Goal: Book appointment/travel/reservation

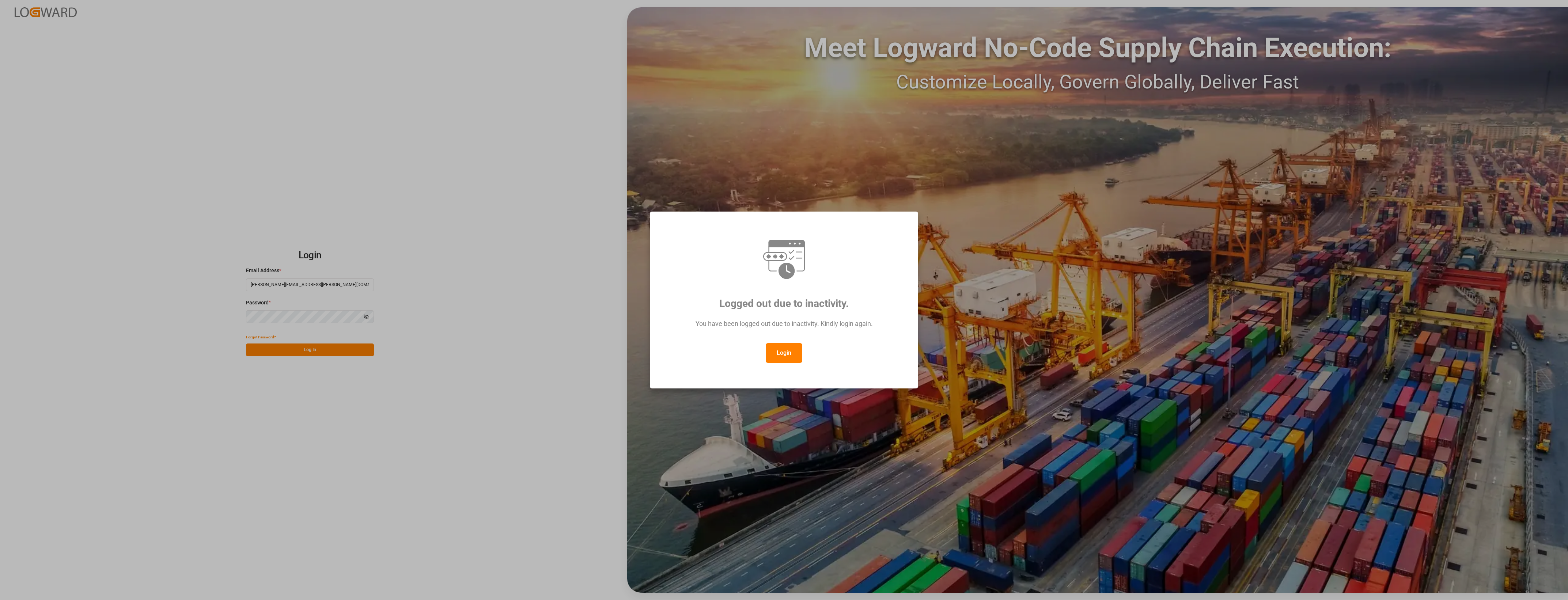
click at [781, 355] on button "Login" at bounding box center [784, 353] width 37 height 19
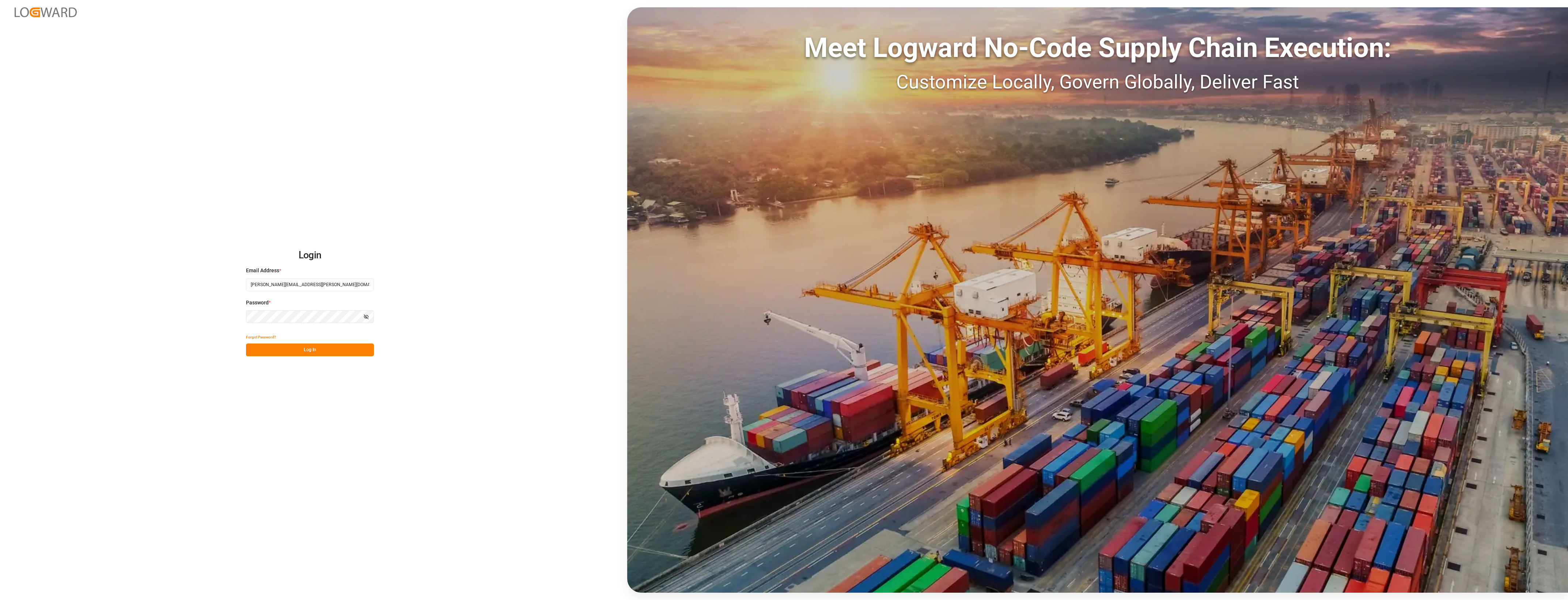
drag, startPoint x: 326, startPoint y: 352, endPoint x: 313, endPoint y: 351, distance: 13.0
click at [325, 352] on button "Log In" at bounding box center [310, 349] width 128 height 13
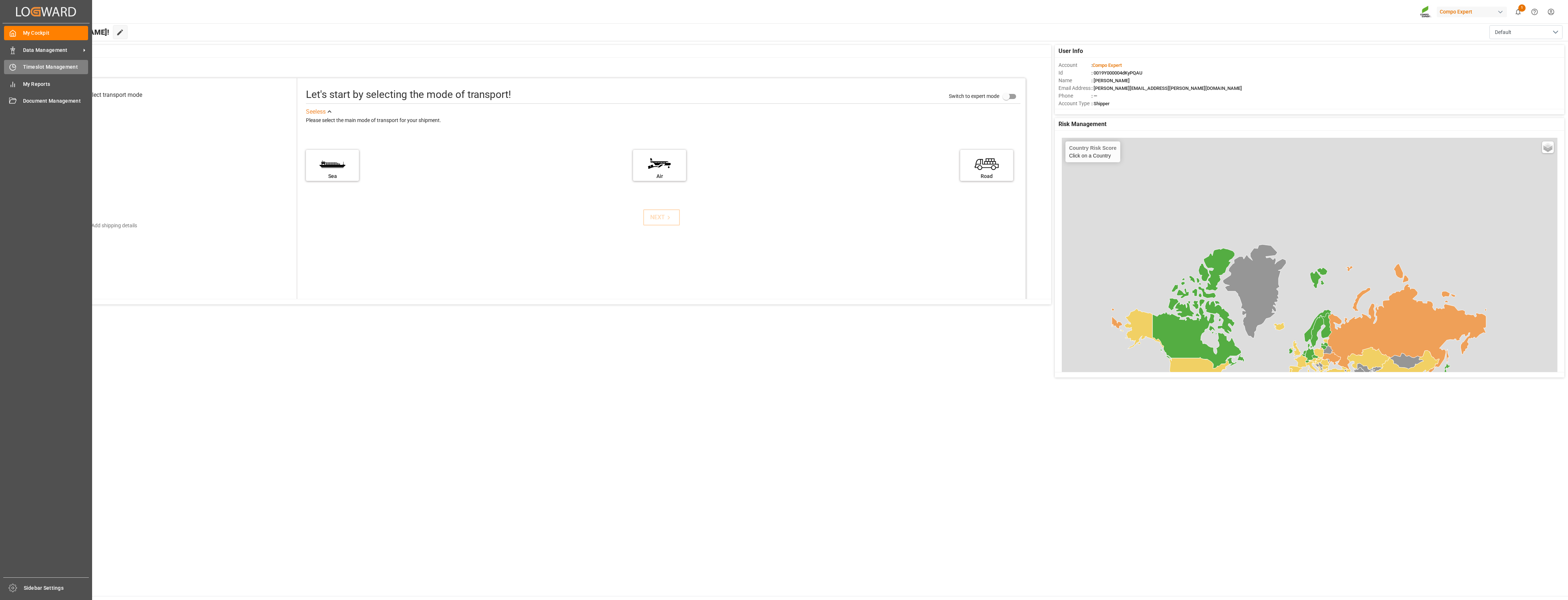
click at [38, 62] on div "Timeslot Management Timeslot Management" at bounding box center [46, 66] width 84 height 14
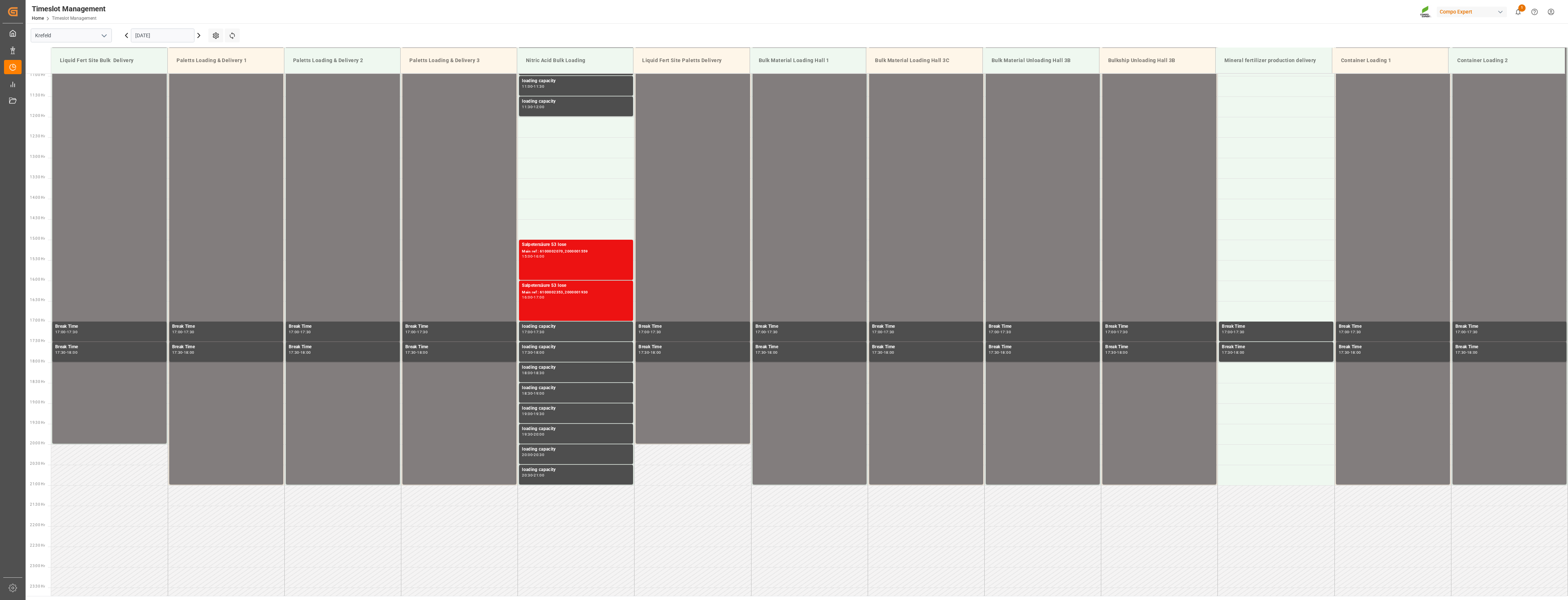
scroll to position [459, 0]
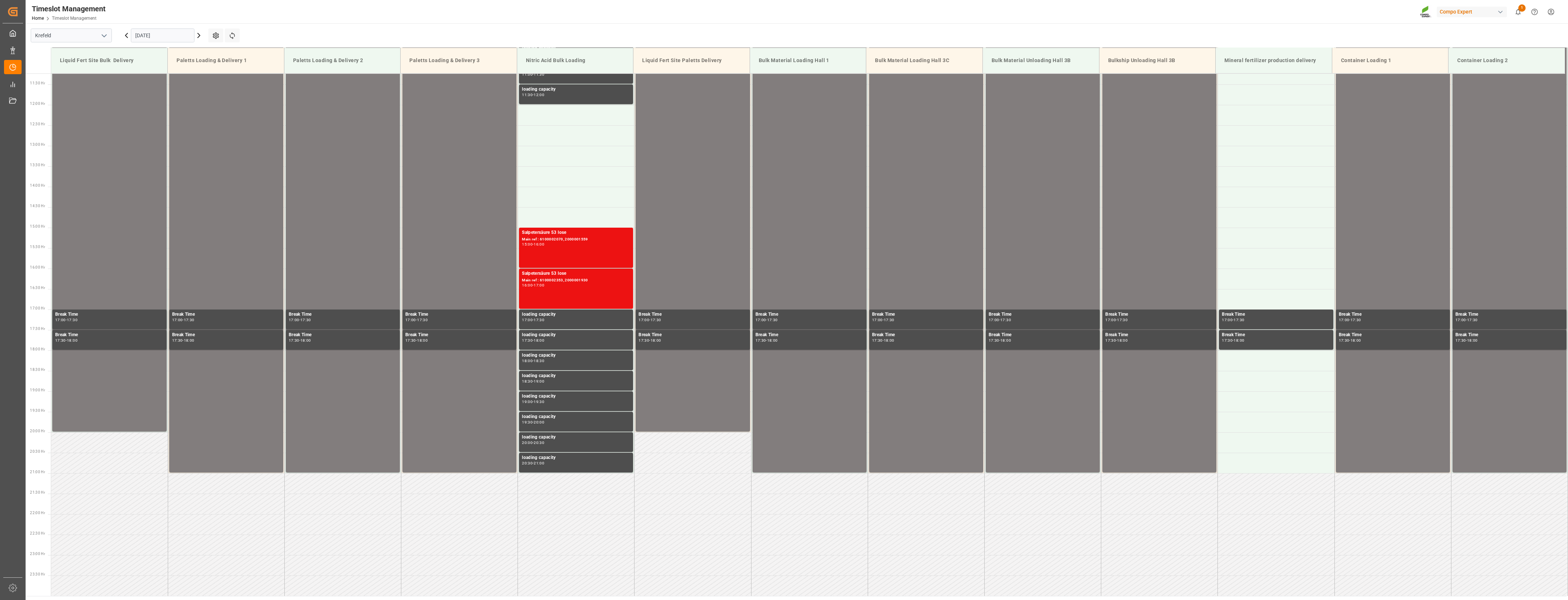
click at [102, 35] on polyline "open menu" at bounding box center [104, 36] width 4 height 2
click at [69, 86] on div "La Vall d [PERSON_NAME]" at bounding box center [71, 84] width 80 height 16
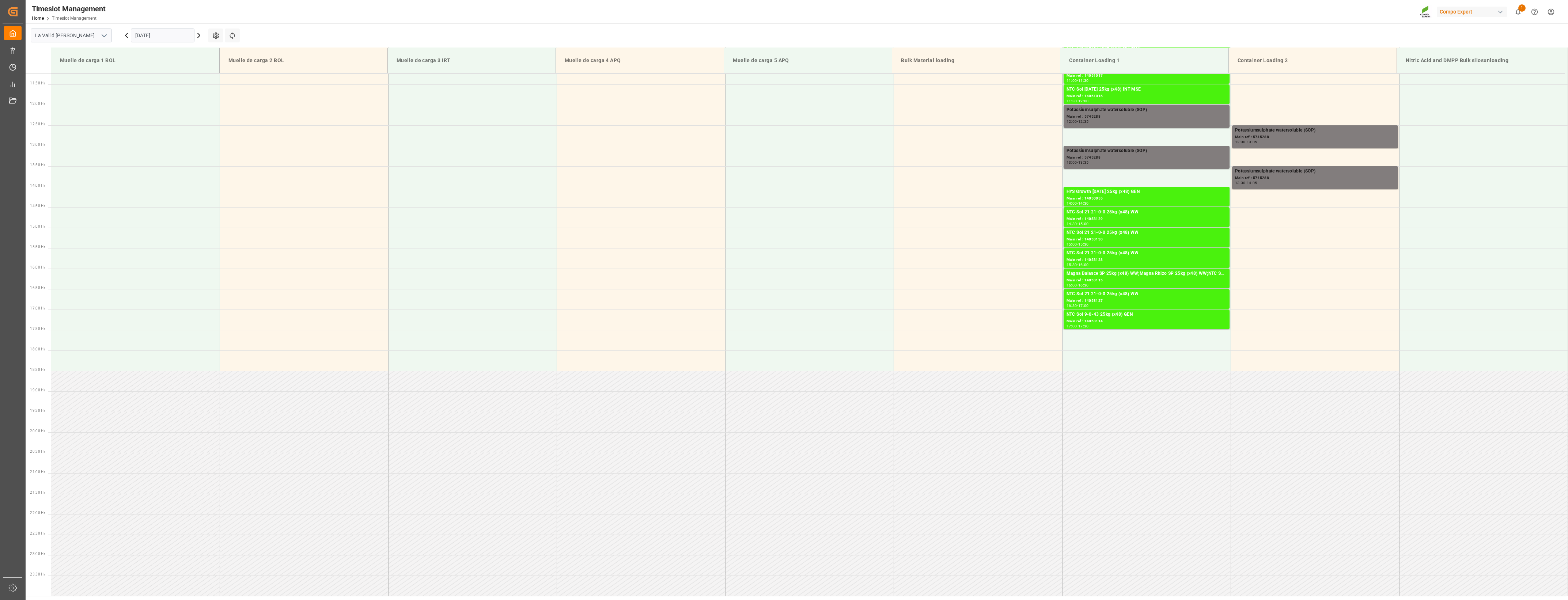
scroll to position [186, 0]
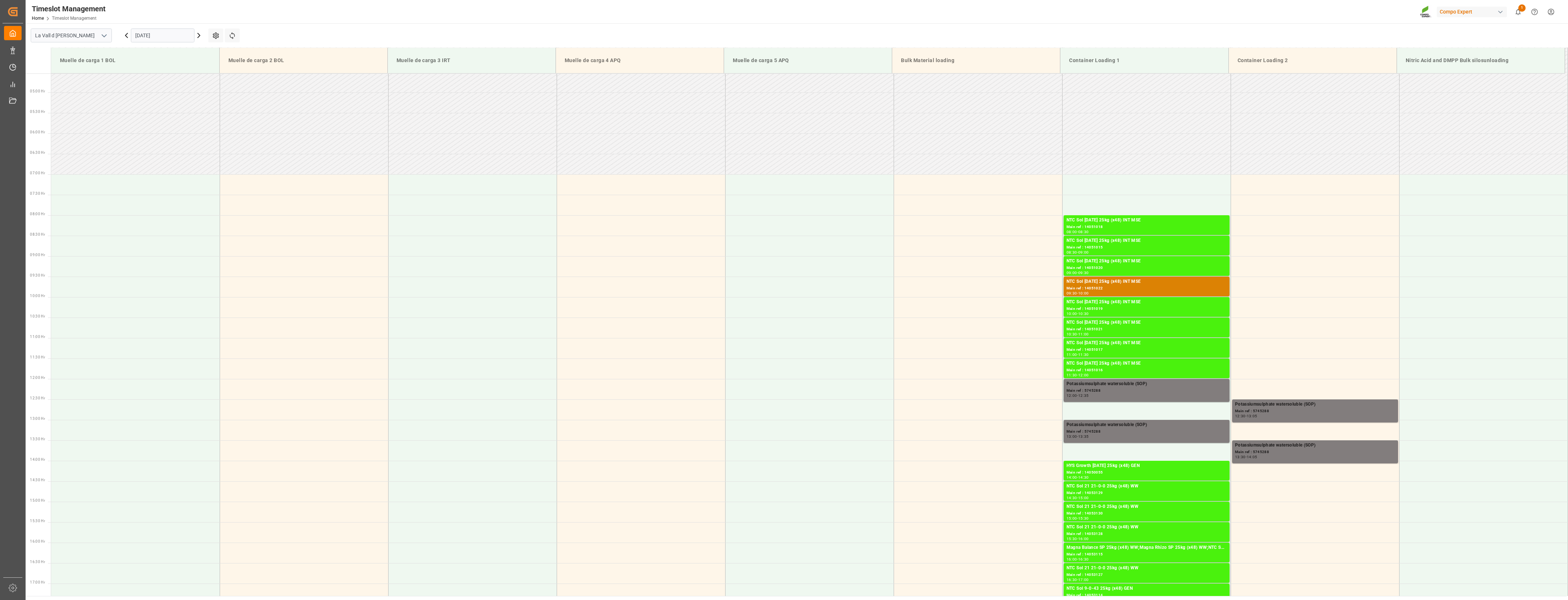
click at [168, 36] on input "[DATE]" at bounding box center [163, 35] width 63 height 14
click at [155, 96] on span "7" at bounding box center [155, 94] width 2 height 5
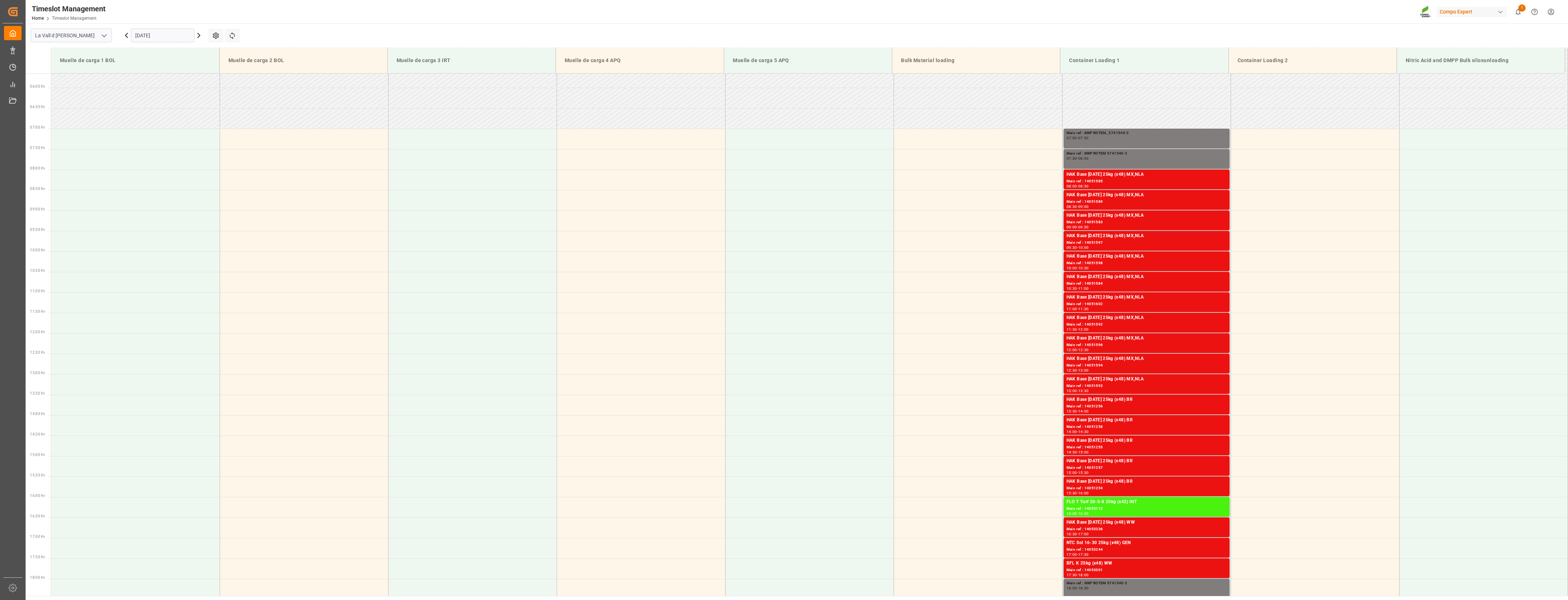
scroll to position [0, 0]
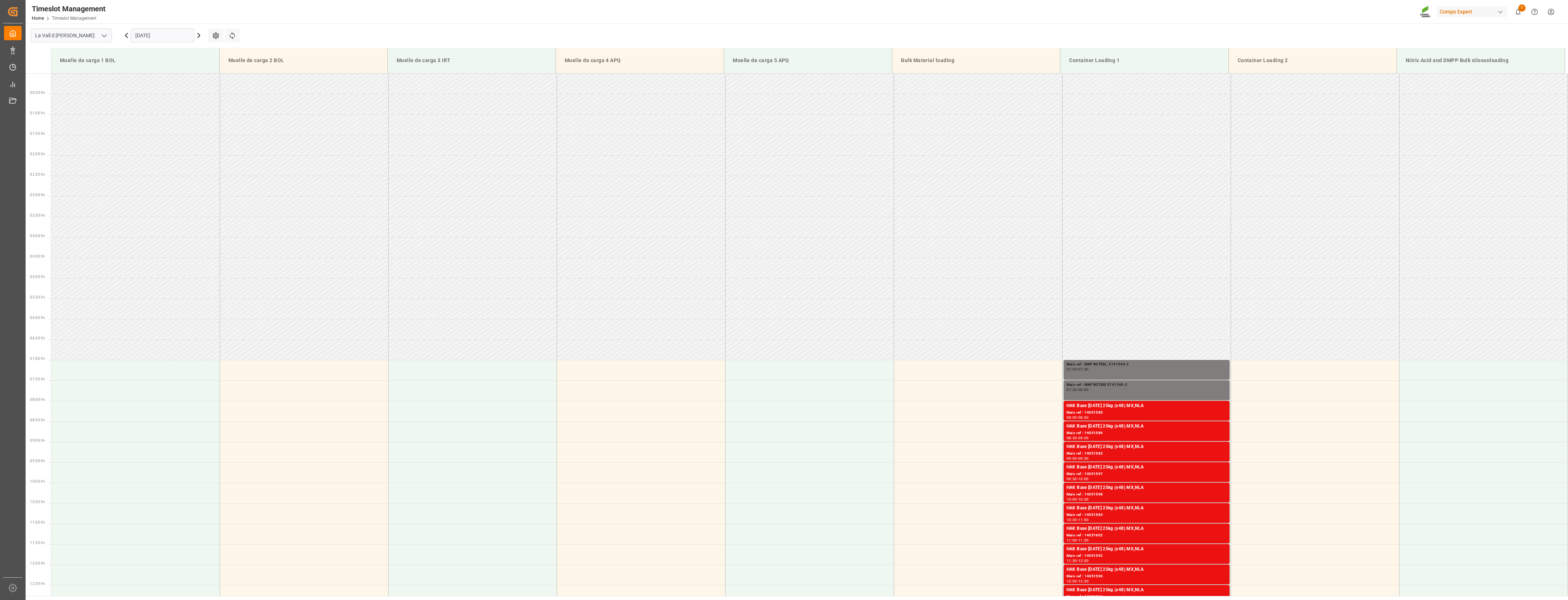
click at [152, 40] on input "[DATE]" at bounding box center [163, 35] width 63 height 14
click at [142, 94] on div "6" at bounding box center [140, 94] width 9 height 9
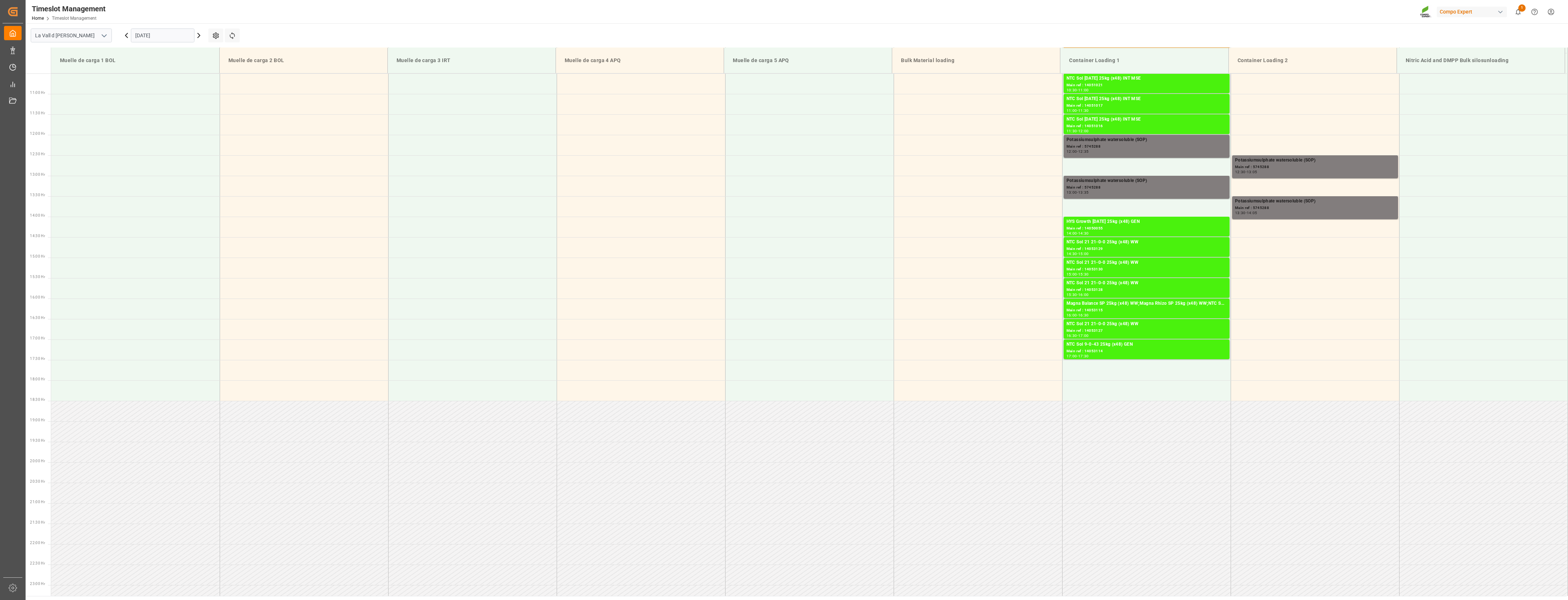
scroll to position [459, 0]
